Goal: Browse casually

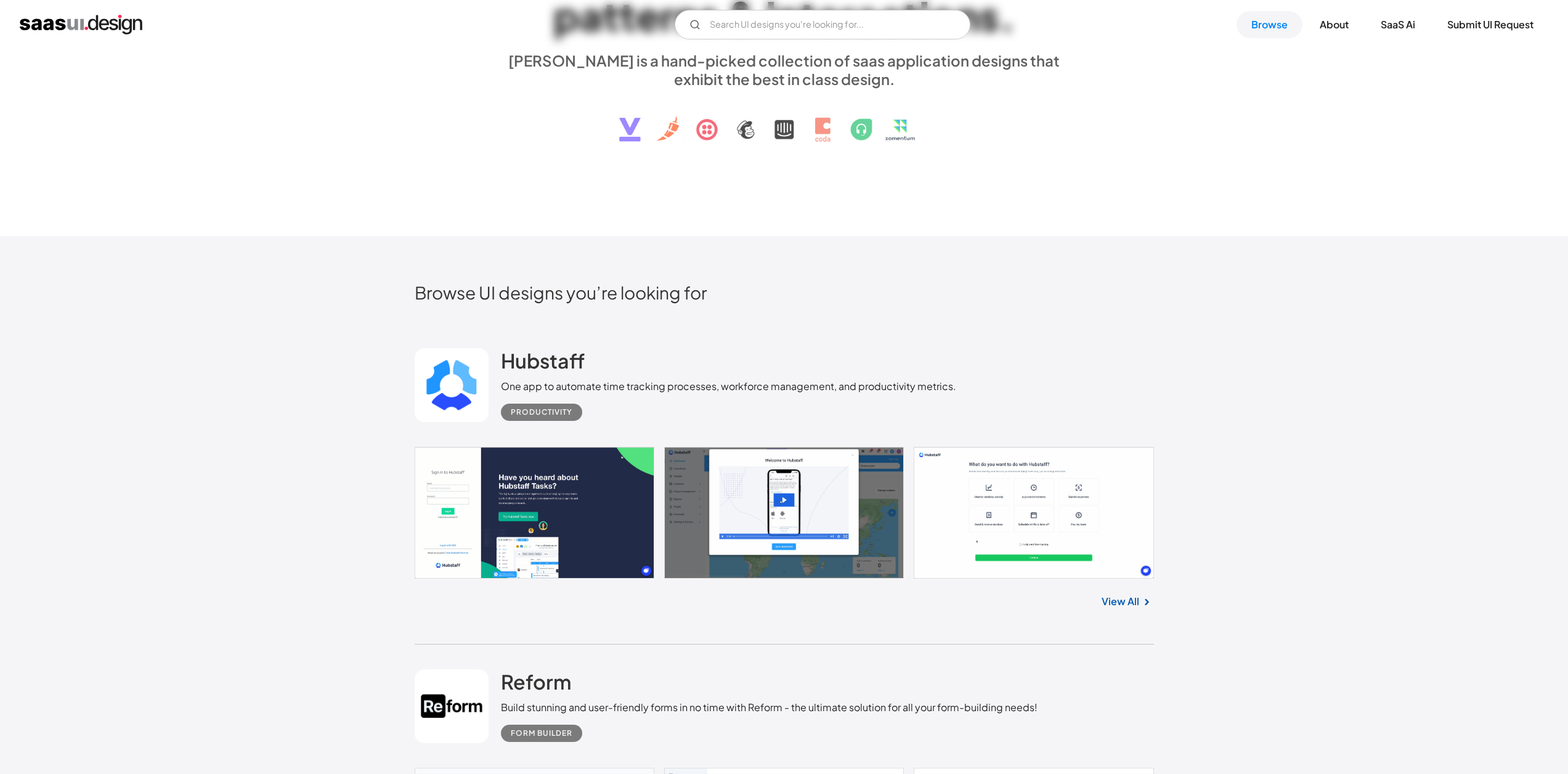
scroll to position [264, 0]
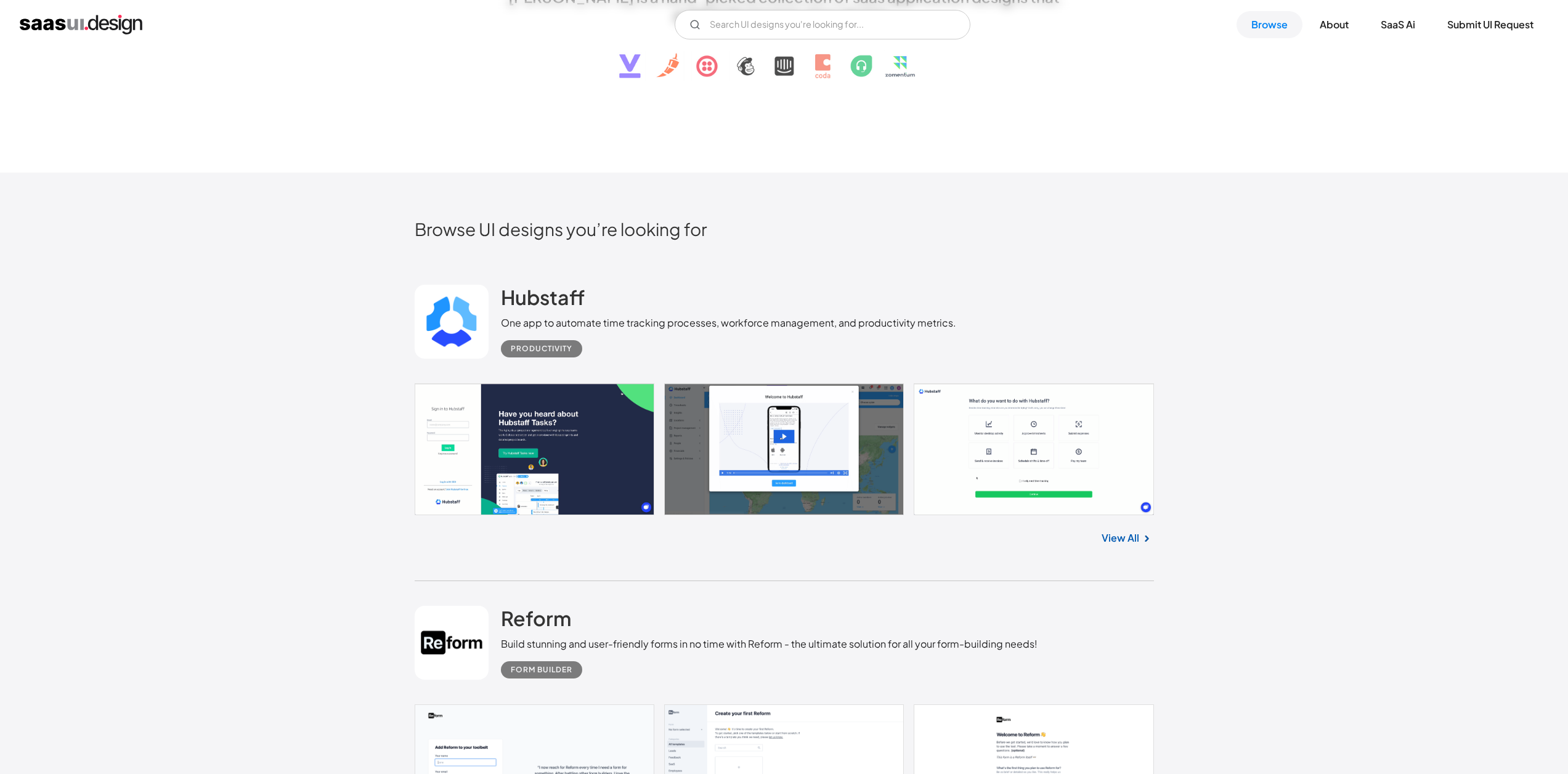
click at [1115, 535] on link "View All" at bounding box center [1121, 538] width 38 height 15
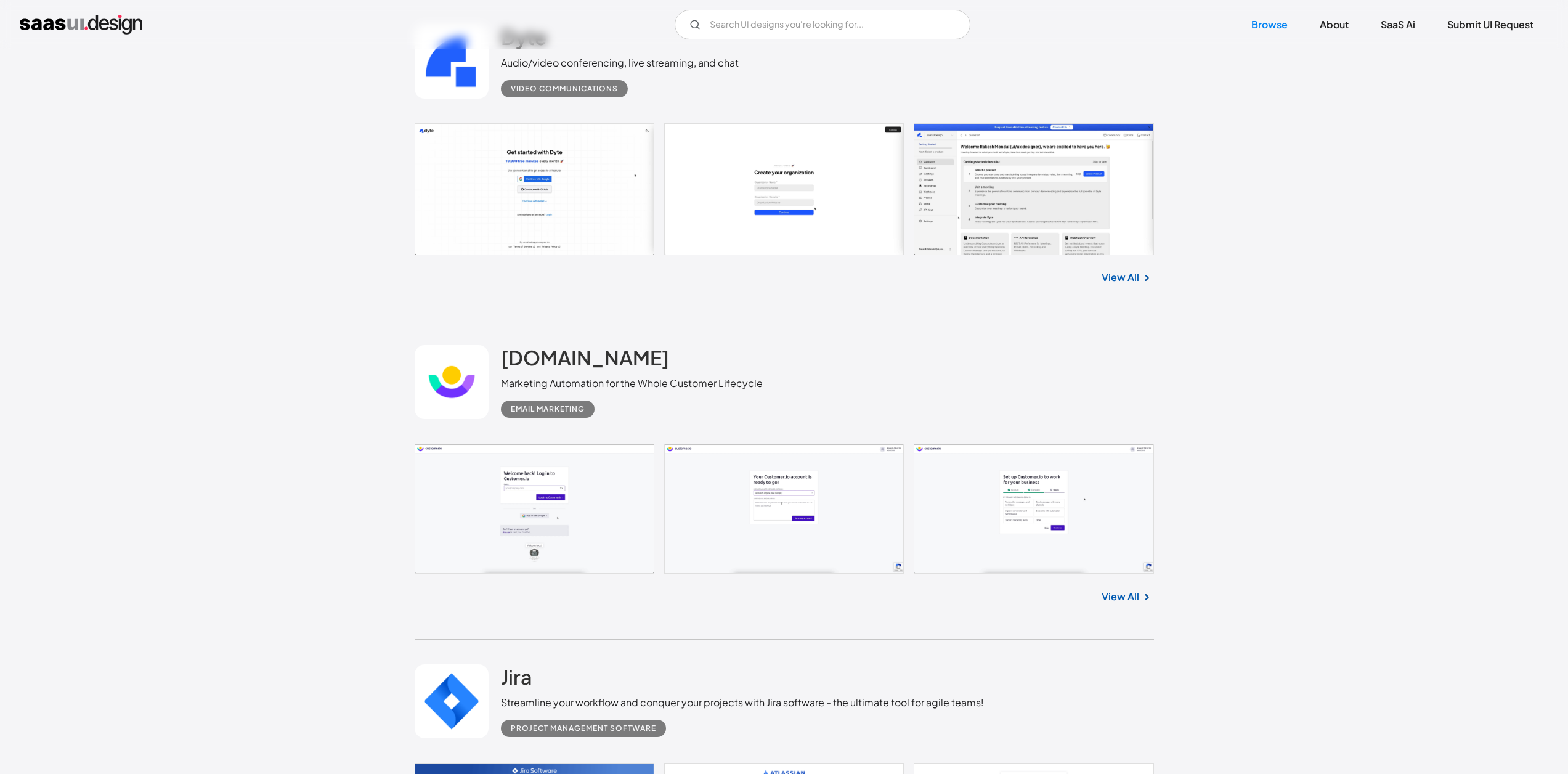
scroll to position [3589, 0]
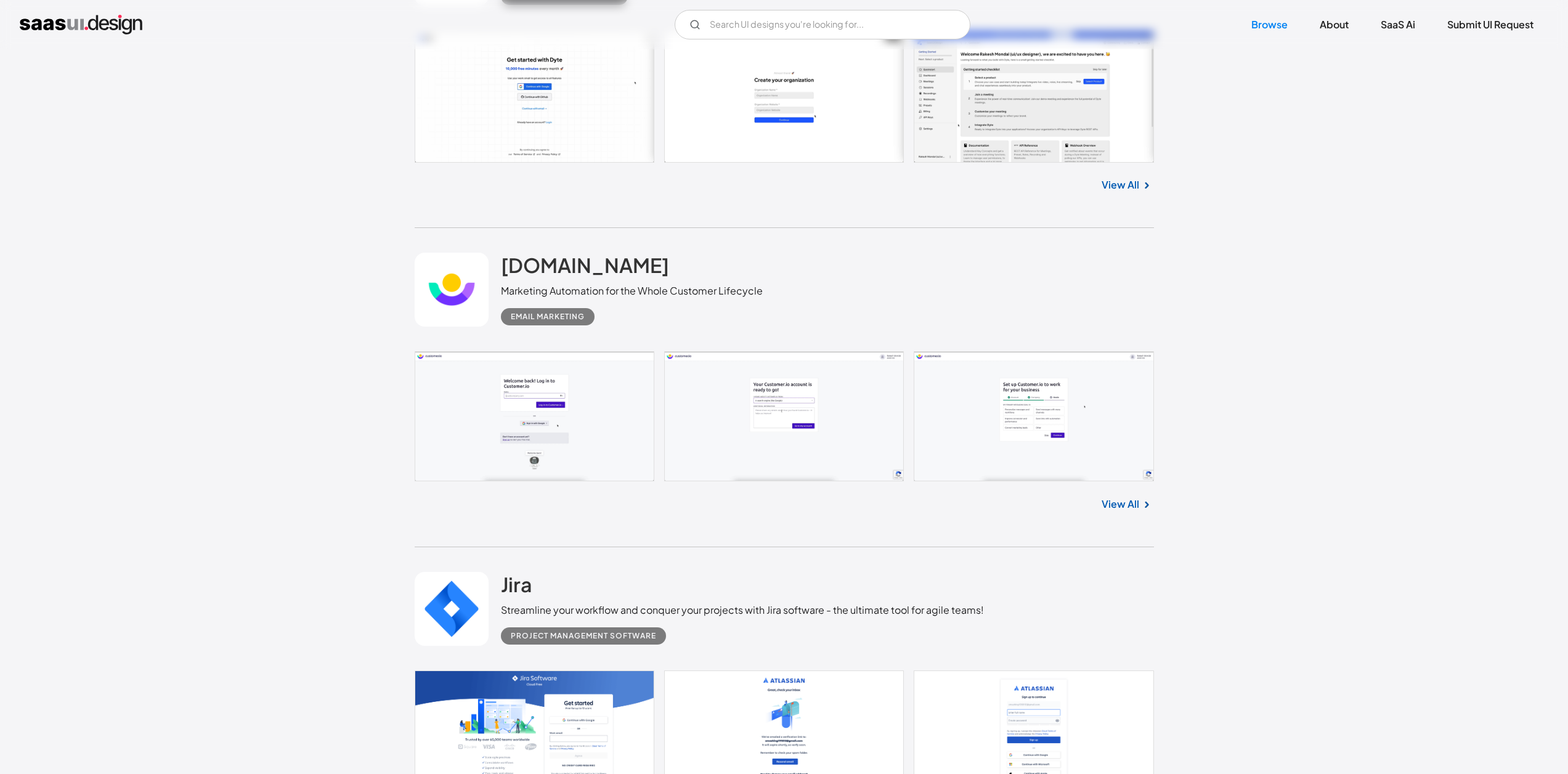
click at [1113, 501] on link "View All" at bounding box center [1121, 504] width 38 height 15
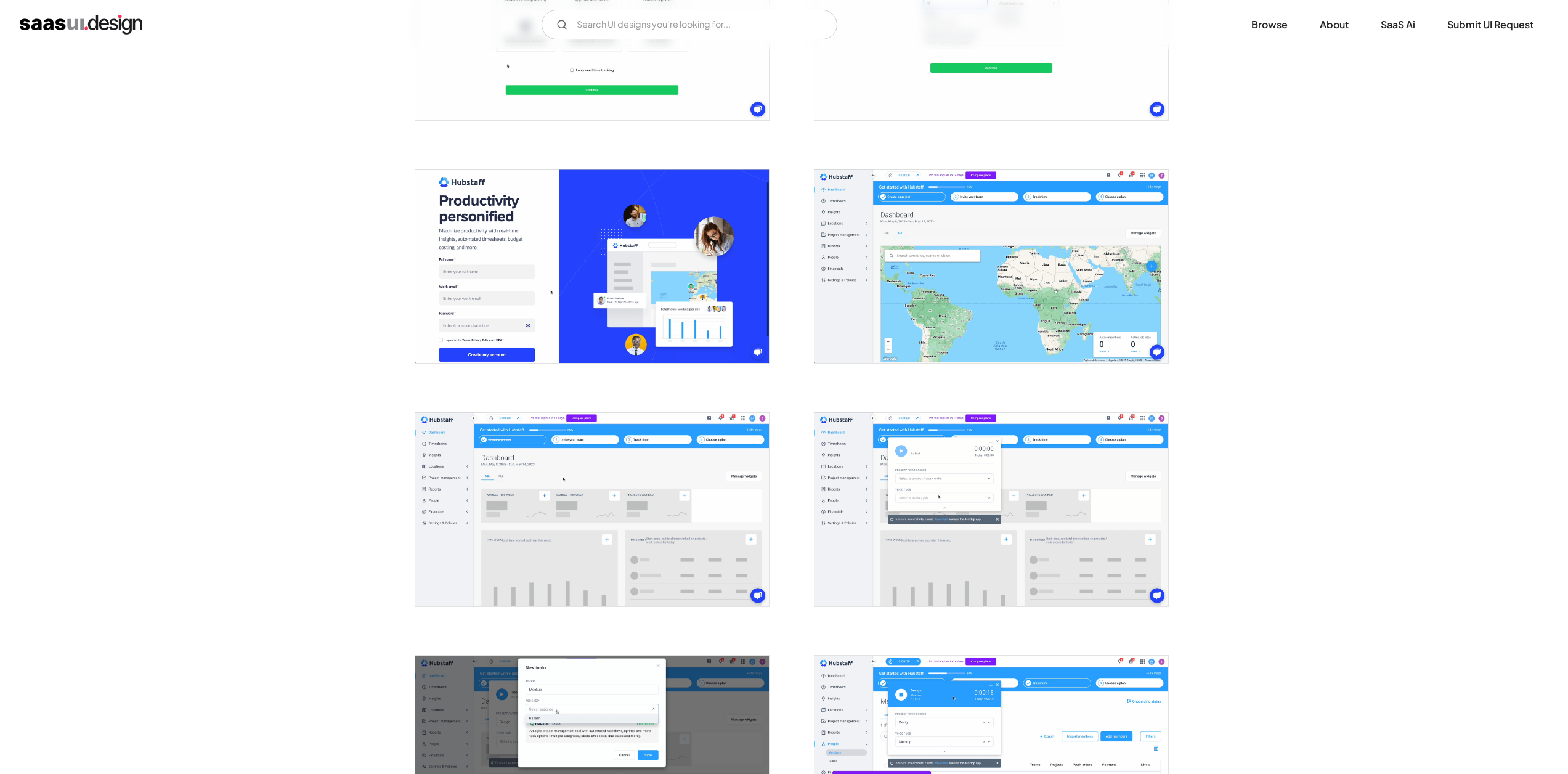
scroll to position [641, 0]
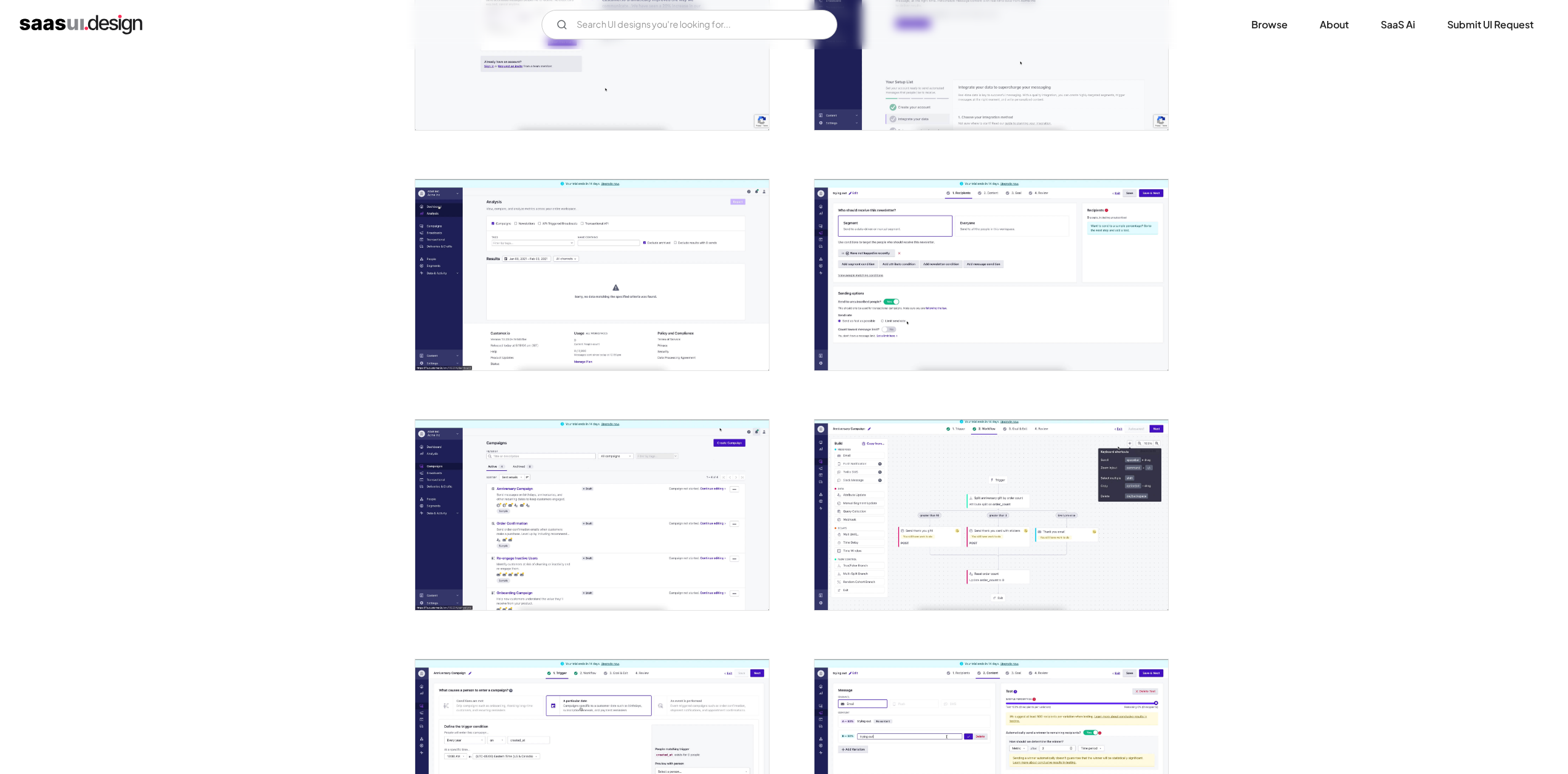
scroll to position [963, 0]
